Goal: Transaction & Acquisition: Purchase product/service

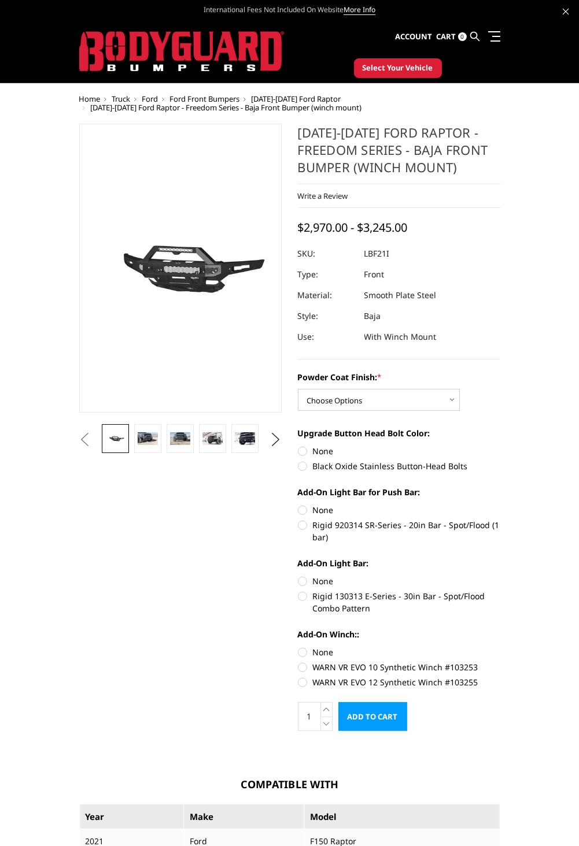
click at [400, 65] on span "Select Your Vehicle" at bounding box center [397, 68] width 71 height 12
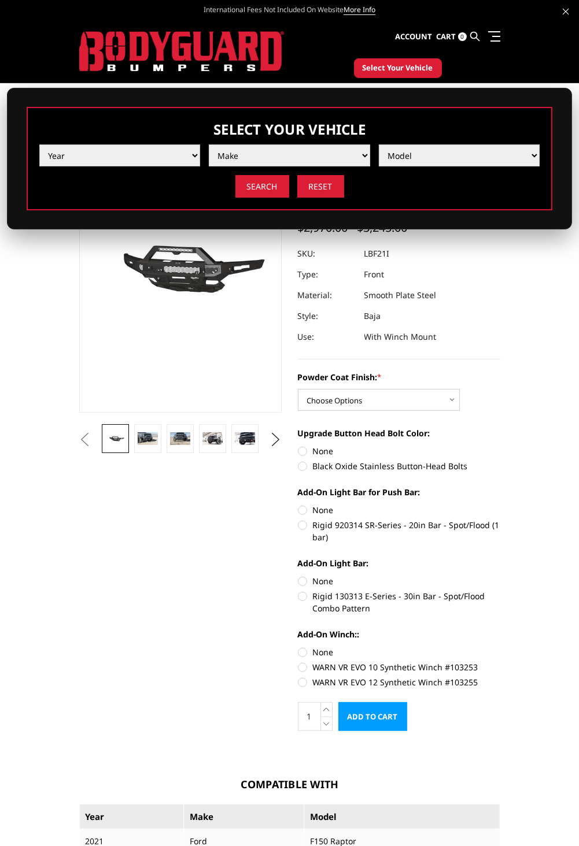
click at [179, 153] on select "Year [DATE] 2024 2023 2022 2021 2020 2019 2018 2017 2016 2015 2014 2013 2012 20…" at bounding box center [119, 155] width 161 height 22
select select "yr_2025"
click at [350, 153] on select "Make Chevrolet Ford GMC Ram Toyota" at bounding box center [289, 155] width 161 height 22
select select "mk_ford"
click at [458, 154] on select "Model F150 F150 Raptor F250 / F350 F450 F550" at bounding box center [459, 155] width 161 height 22
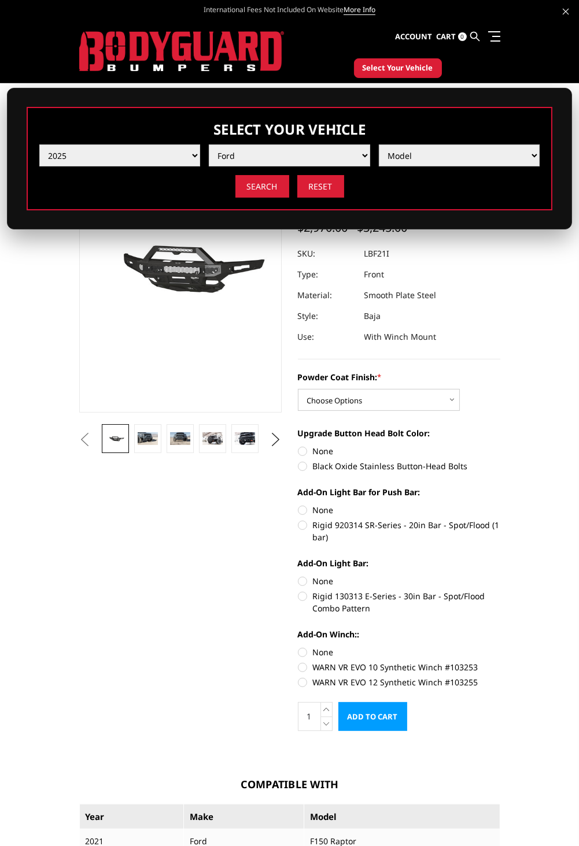
select select "md_f150"
click at [260, 187] on input "Search" at bounding box center [262, 186] width 54 height 23
